Goal: Task Accomplishment & Management: Use online tool/utility

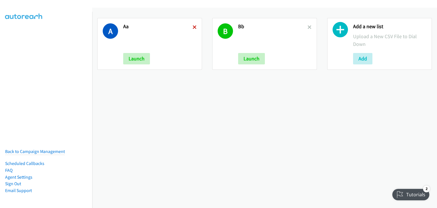
click at [193, 26] on icon at bounding box center [195, 28] width 4 height 4
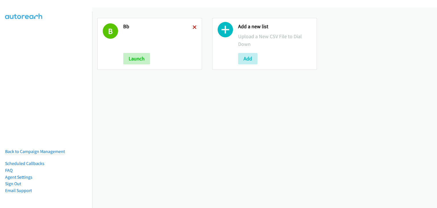
click at [194, 26] on icon at bounding box center [195, 28] width 4 height 4
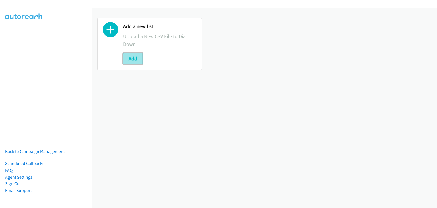
click at [131, 59] on button "Add" at bounding box center [132, 58] width 19 height 11
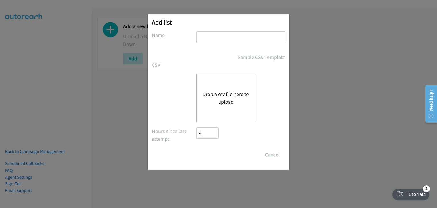
click at [216, 34] on input "text" at bounding box center [240, 37] width 89 height 12
type input "AA"
click at [218, 96] on button "Drop a csv file here to upload" at bounding box center [226, 97] width 47 height 15
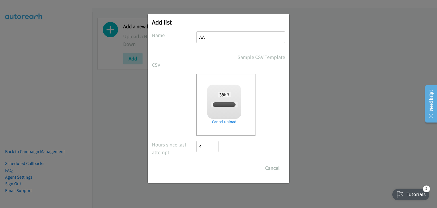
checkbox input "true"
click at [208, 168] on input "Save List" at bounding box center [211, 167] width 30 height 11
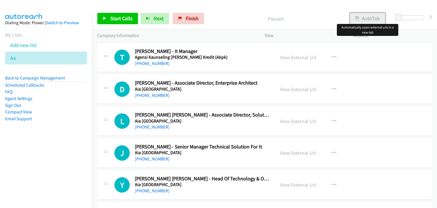
click at [372, 17] on button "AutoTab" at bounding box center [367, 18] width 35 height 11
click at [116, 16] on span "Start Calls" at bounding box center [121, 18] width 22 height 7
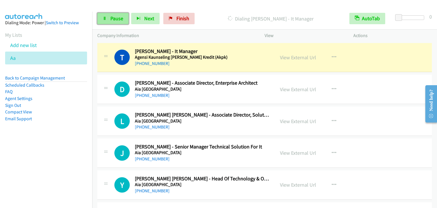
click at [116, 19] on span "Pause" at bounding box center [116, 18] width 13 height 7
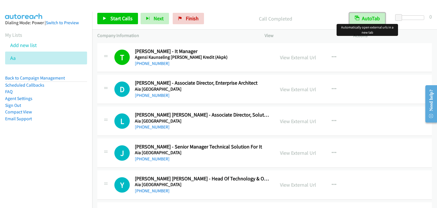
click at [364, 20] on button "AutoTab" at bounding box center [367, 18] width 36 height 11
click at [363, 17] on button "AutoTab" at bounding box center [367, 18] width 35 height 11
click at [108, 17] on link "Start Calls" at bounding box center [117, 18] width 41 height 11
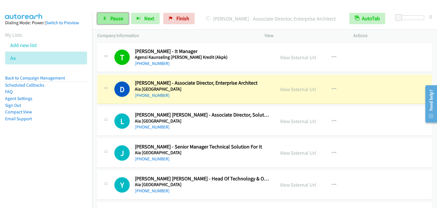
click at [116, 19] on span "Pause" at bounding box center [116, 18] width 13 height 7
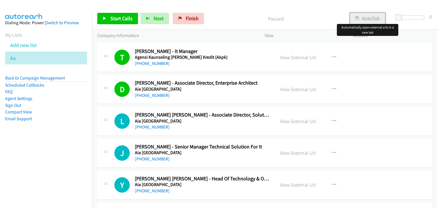
click at [367, 19] on button "AutoTab" at bounding box center [367, 18] width 35 height 11
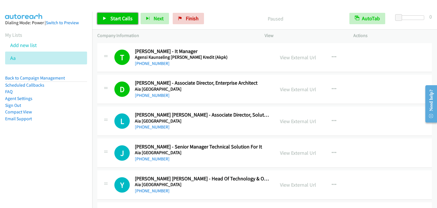
click at [119, 19] on span "Start Calls" at bounding box center [121, 18] width 22 height 7
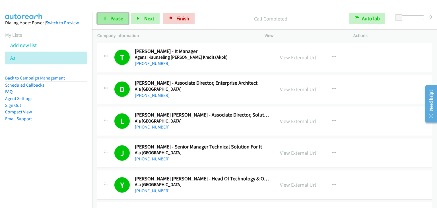
click at [112, 17] on span "Pause" at bounding box center [116, 18] width 13 height 7
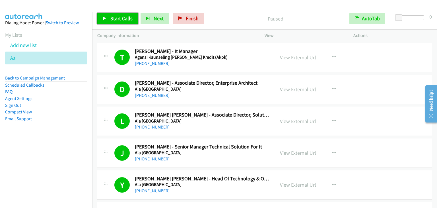
click at [112, 16] on span "Start Calls" at bounding box center [121, 18] width 22 height 7
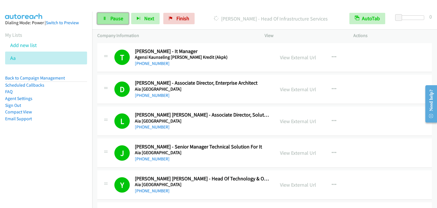
click at [115, 22] on link "Pause" at bounding box center [112, 18] width 31 height 11
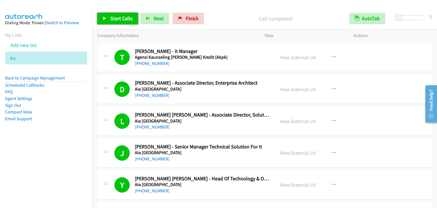
click at [117, 19] on span "Start Calls" at bounding box center [121, 18] width 22 height 7
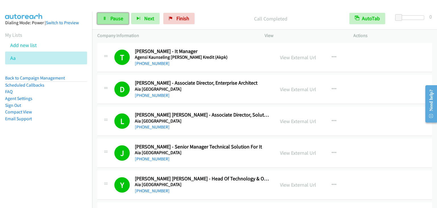
click at [115, 21] on span "Pause" at bounding box center [116, 18] width 13 height 7
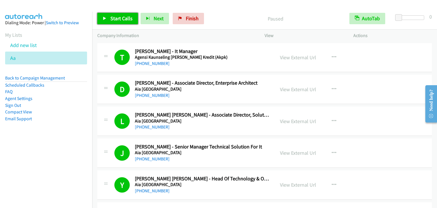
click at [115, 21] on span "Start Calls" at bounding box center [121, 18] width 22 height 7
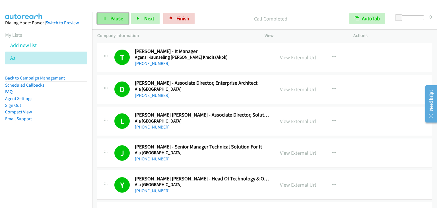
click at [118, 16] on span "Pause" at bounding box center [116, 18] width 13 height 7
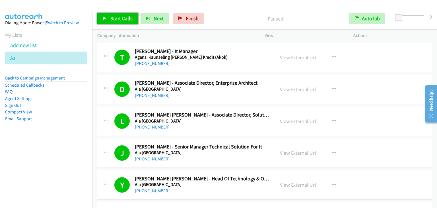
click at [118, 20] on span "Start Calls" at bounding box center [121, 18] width 22 height 7
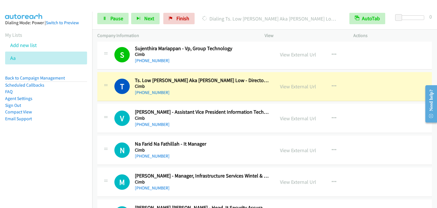
scroll to position [1650, 0]
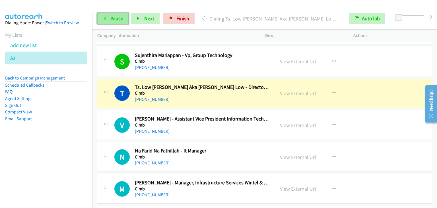
click at [110, 18] on span "Pause" at bounding box center [116, 18] width 13 height 7
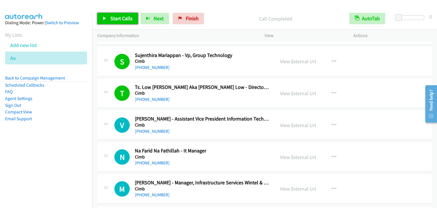
click at [128, 18] on span "Start Calls" at bounding box center [121, 18] width 22 height 7
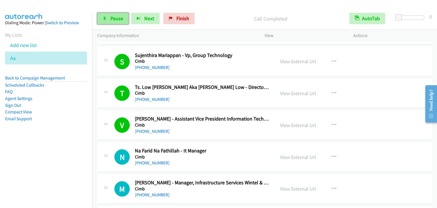
click at [119, 18] on span "Pause" at bounding box center [116, 18] width 13 height 7
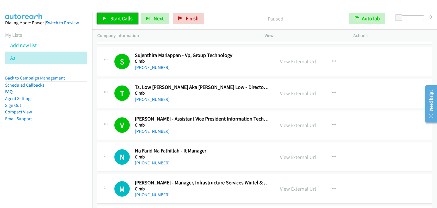
click at [119, 18] on span "Start Calls" at bounding box center [121, 18] width 22 height 7
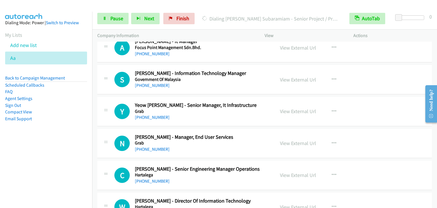
scroll to position [2390, 0]
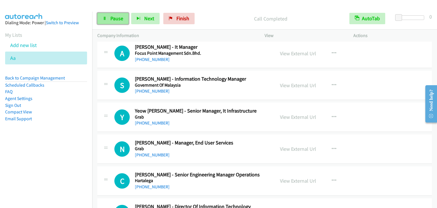
click at [113, 22] on link "Pause" at bounding box center [112, 18] width 31 height 11
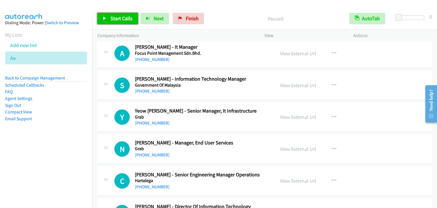
click at [113, 22] on link "Start Calls" at bounding box center [117, 18] width 41 height 11
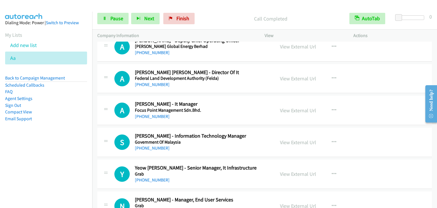
scroll to position [2190, 0]
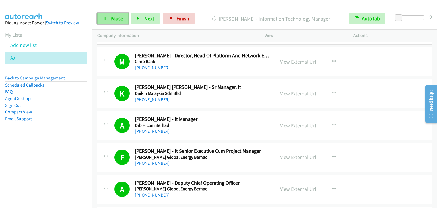
click at [112, 21] on span "Pause" at bounding box center [116, 18] width 13 height 7
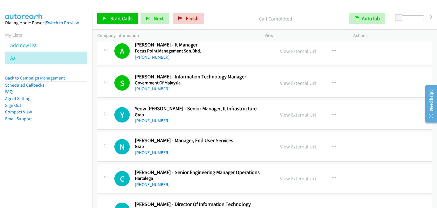
scroll to position [2390, 0]
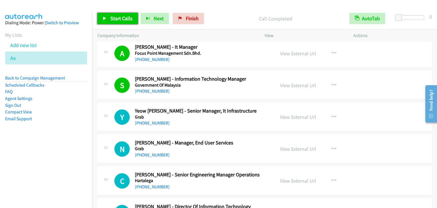
click at [124, 20] on span "Start Calls" at bounding box center [121, 18] width 22 height 7
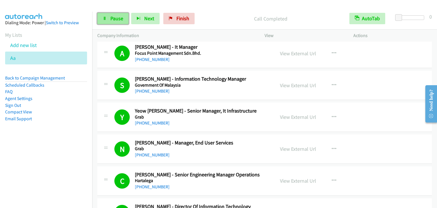
click at [109, 14] on link "Pause" at bounding box center [112, 18] width 31 height 11
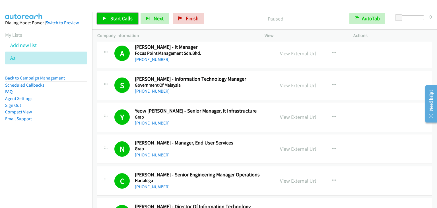
click at [109, 14] on link "Start Calls" at bounding box center [117, 18] width 41 height 11
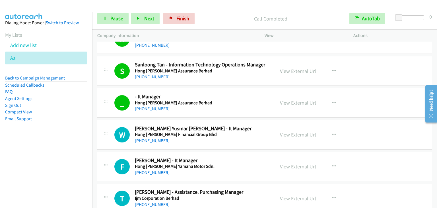
scroll to position [2759, 0]
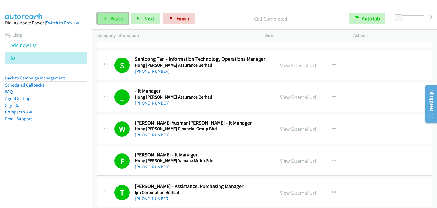
click at [122, 17] on span "Pause" at bounding box center [116, 18] width 13 height 7
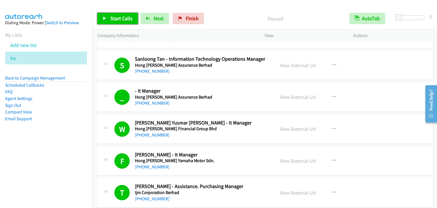
click at [122, 17] on span "Start Calls" at bounding box center [121, 18] width 22 height 7
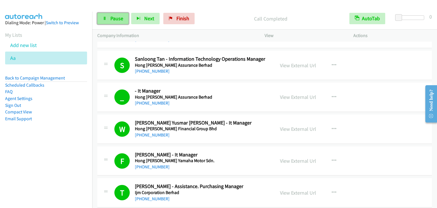
click at [112, 20] on span "Pause" at bounding box center [116, 18] width 13 height 7
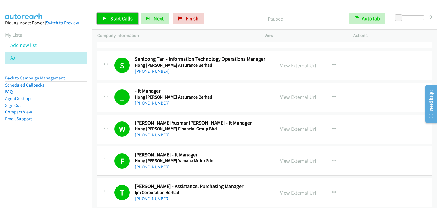
click at [112, 20] on span "Start Calls" at bounding box center [121, 18] width 22 height 7
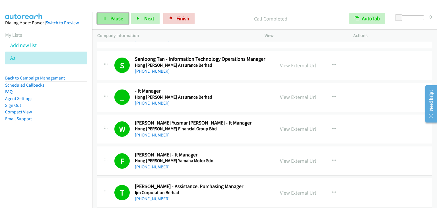
click at [114, 21] on span "Pause" at bounding box center [116, 18] width 13 height 7
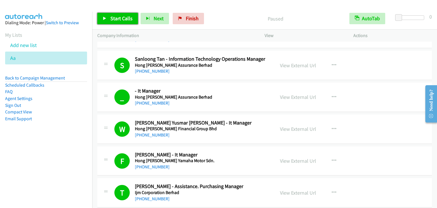
click at [114, 21] on span "Start Calls" at bounding box center [121, 18] width 22 height 7
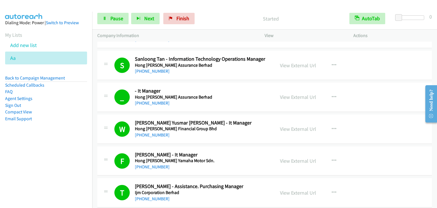
click at [222, 14] on div "Started" at bounding box center [270, 18] width 147 height 11
click at [119, 22] on link "Pause" at bounding box center [112, 18] width 31 height 11
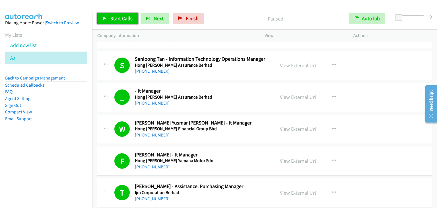
click at [119, 22] on link "Start Calls" at bounding box center [117, 18] width 41 height 11
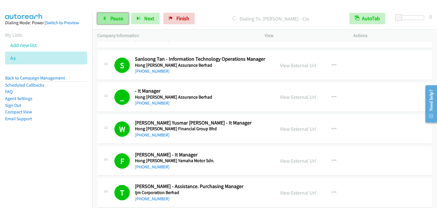
click at [118, 17] on span "Pause" at bounding box center [116, 18] width 13 height 7
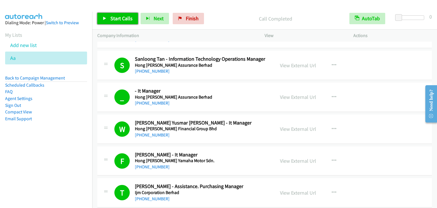
click at [114, 17] on span "Start Calls" at bounding box center [121, 18] width 22 height 7
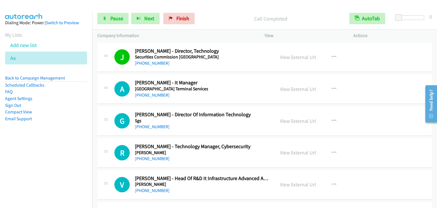
scroll to position [4324, 0]
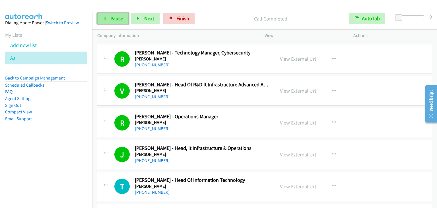
click at [105, 20] on icon at bounding box center [105, 19] width 4 height 4
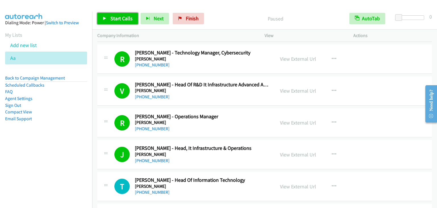
click at [105, 20] on icon at bounding box center [105, 19] width 4 height 4
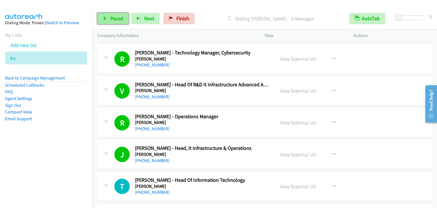
click at [119, 18] on span "Pause" at bounding box center [116, 18] width 13 height 7
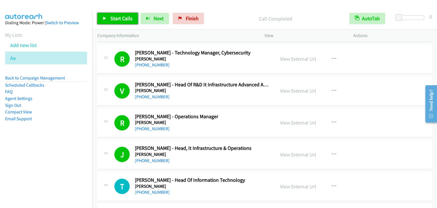
click at [117, 18] on span "Start Calls" at bounding box center [121, 18] width 22 height 7
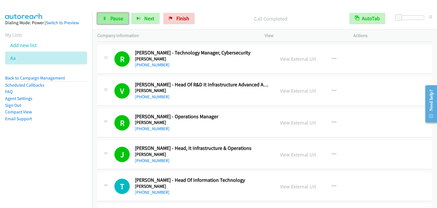
click at [111, 16] on span "Pause" at bounding box center [116, 18] width 13 height 7
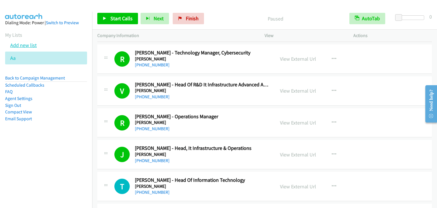
click at [16, 43] on link "Add new list" at bounding box center [23, 45] width 26 height 7
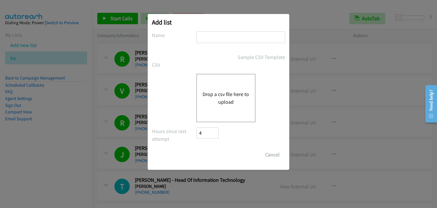
click at [242, 86] on div "Drop a csv file here to upload" at bounding box center [225, 98] width 59 height 48
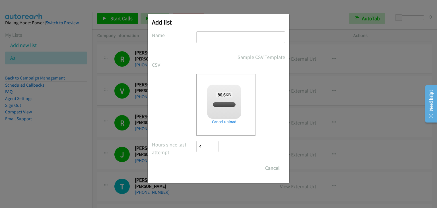
checkbox input "true"
click at [210, 38] on input "text" at bounding box center [240, 37] width 89 height 12
type input "aaaa"
click at [211, 168] on input "Save List" at bounding box center [211, 167] width 30 height 11
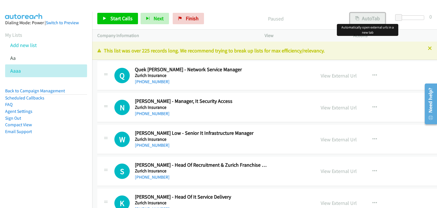
click at [369, 18] on button "AutoTab" at bounding box center [367, 18] width 35 height 11
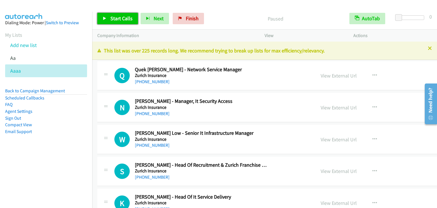
click at [122, 18] on span "Start Calls" at bounding box center [121, 18] width 22 height 7
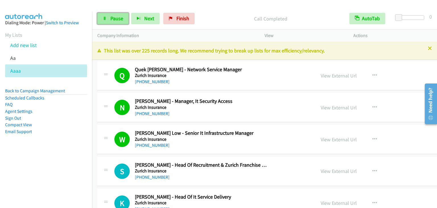
click at [114, 21] on span "Pause" at bounding box center [116, 18] width 13 height 7
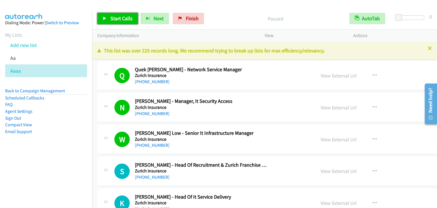
click at [114, 21] on span "Start Calls" at bounding box center [121, 18] width 22 height 7
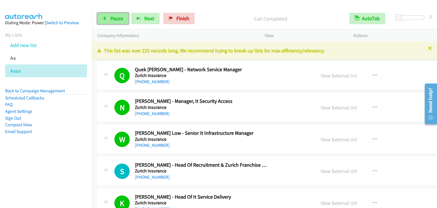
click at [119, 14] on link "Pause" at bounding box center [112, 18] width 31 height 11
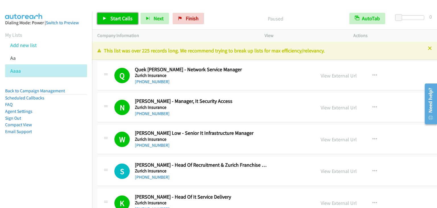
click at [119, 14] on link "Start Calls" at bounding box center [117, 18] width 41 height 11
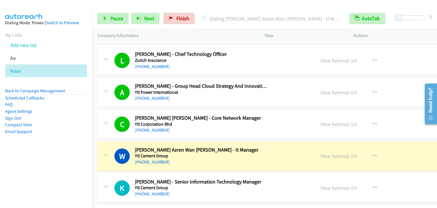
scroll to position [228, 0]
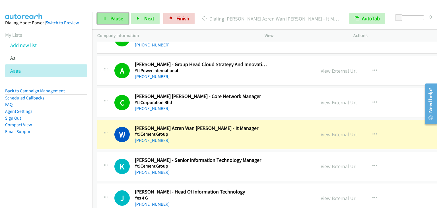
click at [116, 22] on link "Pause" at bounding box center [112, 18] width 31 height 11
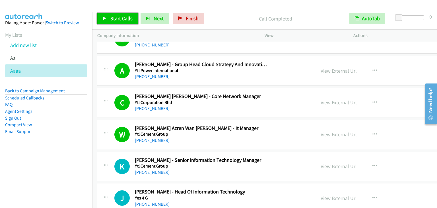
click at [121, 17] on span "Start Calls" at bounding box center [121, 18] width 22 height 7
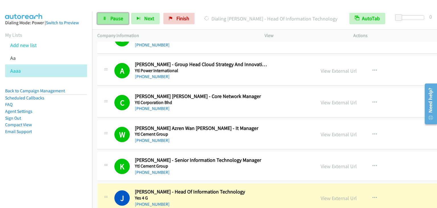
click at [110, 21] on span "Pause" at bounding box center [116, 18] width 13 height 7
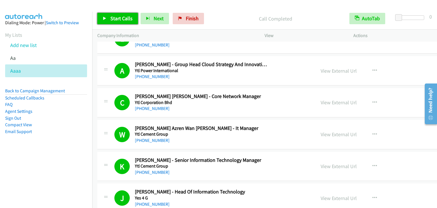
click at [118, 17] on span "Start Calls" at bounding box center [121, 18] width 22 height 7
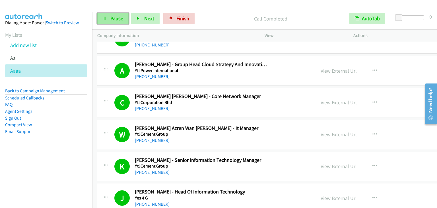
click at [104, 20] on icon at bounding box center [105, 19] width 4 height 4
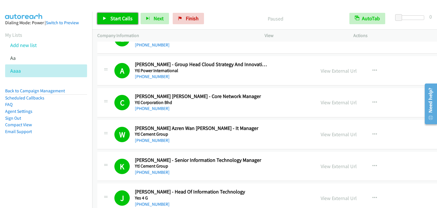
click at [104, 20] on icon at bounding box center [105, 19] width 4 height 4
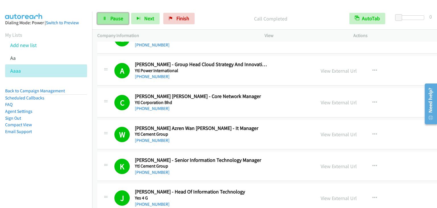
click at [111, 18] on span "Pause" at bounding box center [116, 18] width 13 height 7
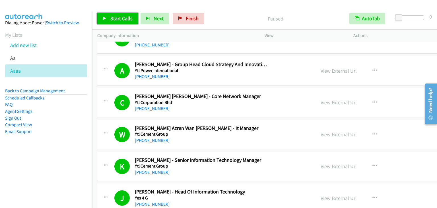
click at [111, 18] on span "Start Calls" at bounding box center [121, 18] width 22 height 7
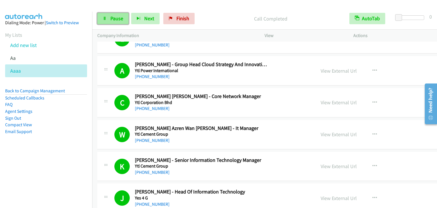
click at [110, 17] on span "Pause" at bounding box center [116, 18] width 13 height 7
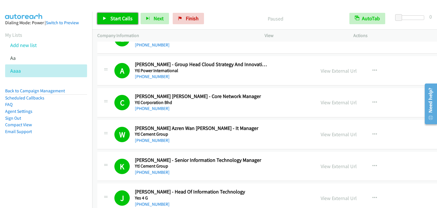
click at [110, 17] on span "Start Calls" at bounding box center [121, 18] width 22 height 7
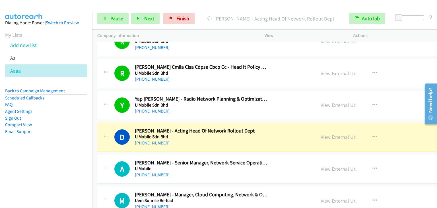
scroll to position [1451, 0]
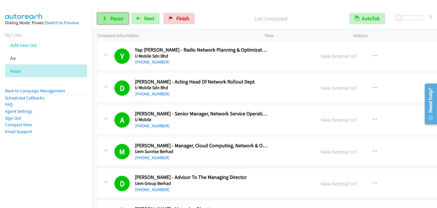
click at [115, 17] on span "Pause" at bounding box center [116, 18] width 13 height 7
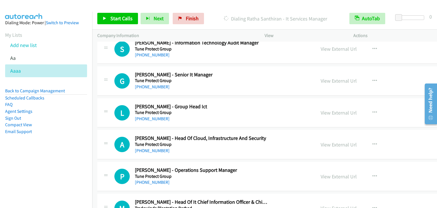
scroll to position [1792, 0]
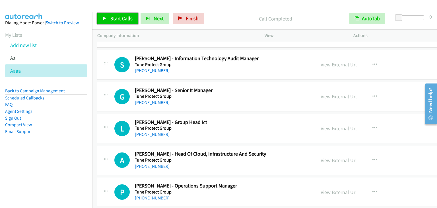
click at [117, 20] on span "Start Calls" at bounding box center [121, 18] width 22 height 7
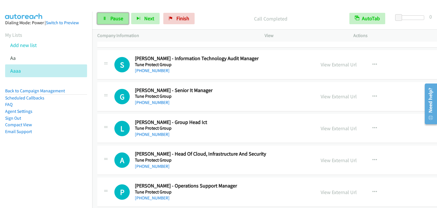
click at [117, 16] on span "Pause" at bounding box center [116, 18] width 13 height 7
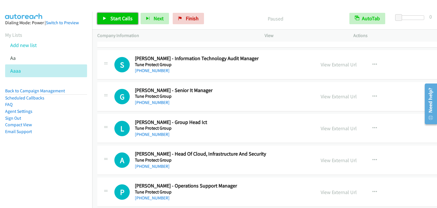
click at [119, 16] on span "Start Calls" at bounding box center [121, 18] width 22 height 7
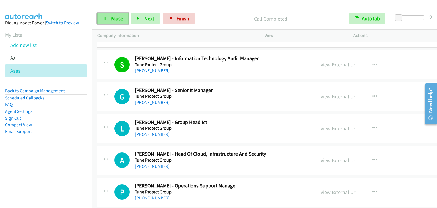
click at [103, 18] on icon at bounding box center [105, 19] width 4 height 4
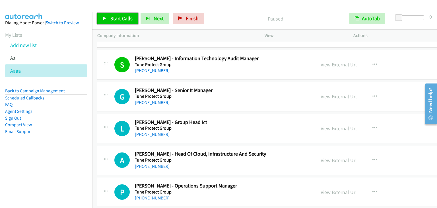
click at [103, 18] on icon at bounding box center [105, 19] width 4 height 4
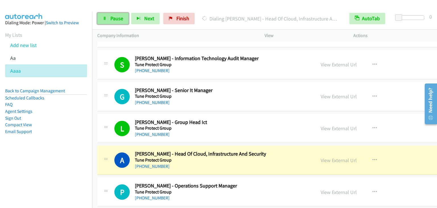
click at [114, 17] on span "Pause" at bounding box center [116, 18] width 13 height 7
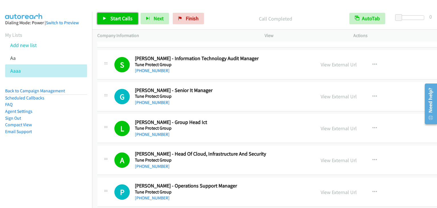
click at [108, 16] on link "Start Calls" at bounding box center [117, 18] width 41 height 11
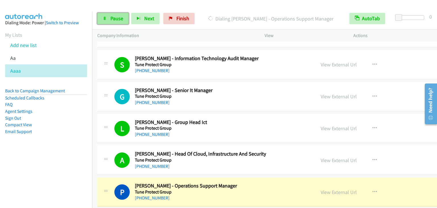
click at [116, 16] on span "Pause" at bounding box center [116, 18] width 13 height 7
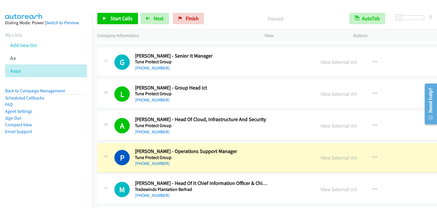
scroll to position [1877, 0]
